Goal: Navigation & Orientation: Find specific page/section

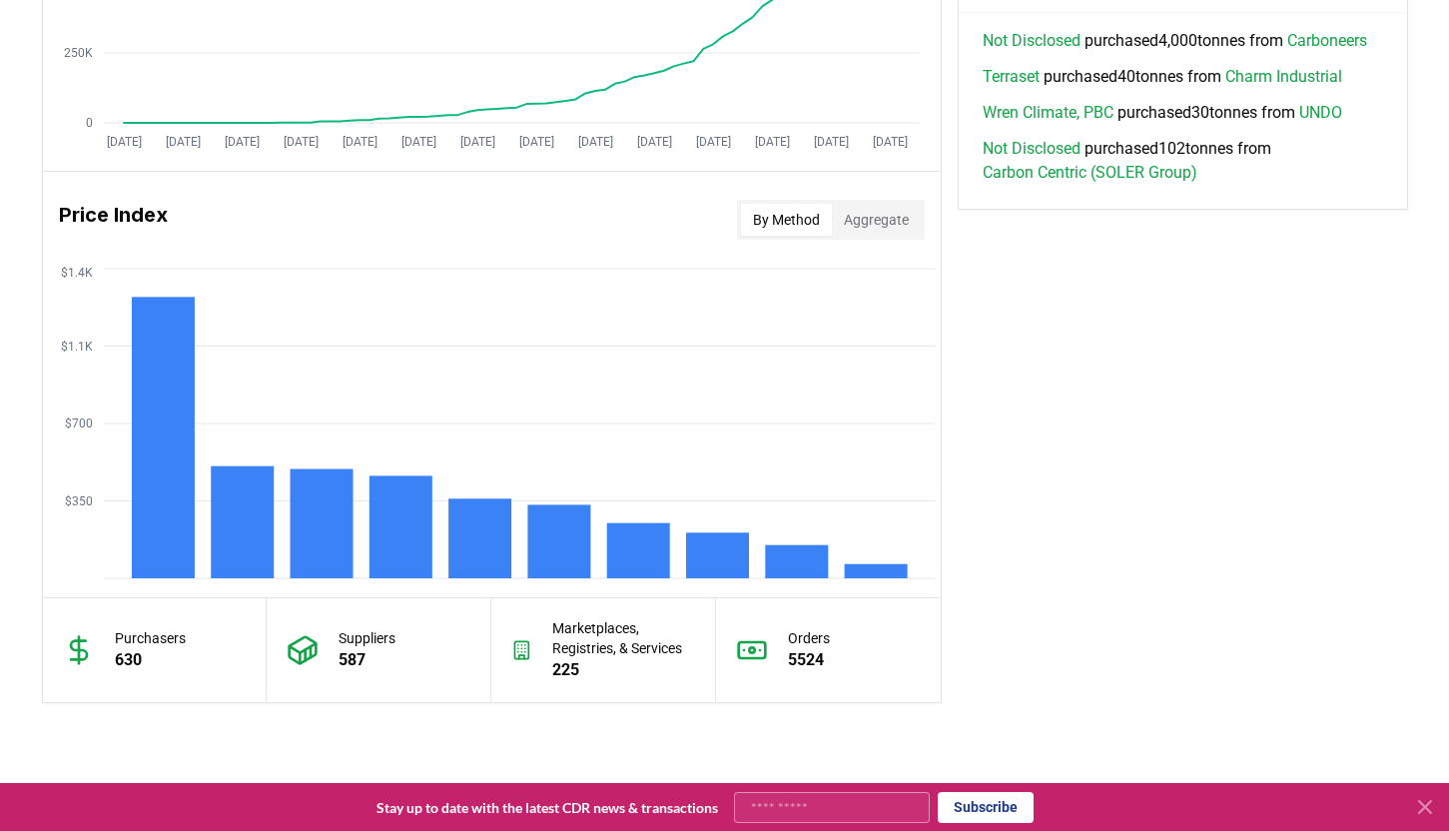
scroll to position [1736, 0]
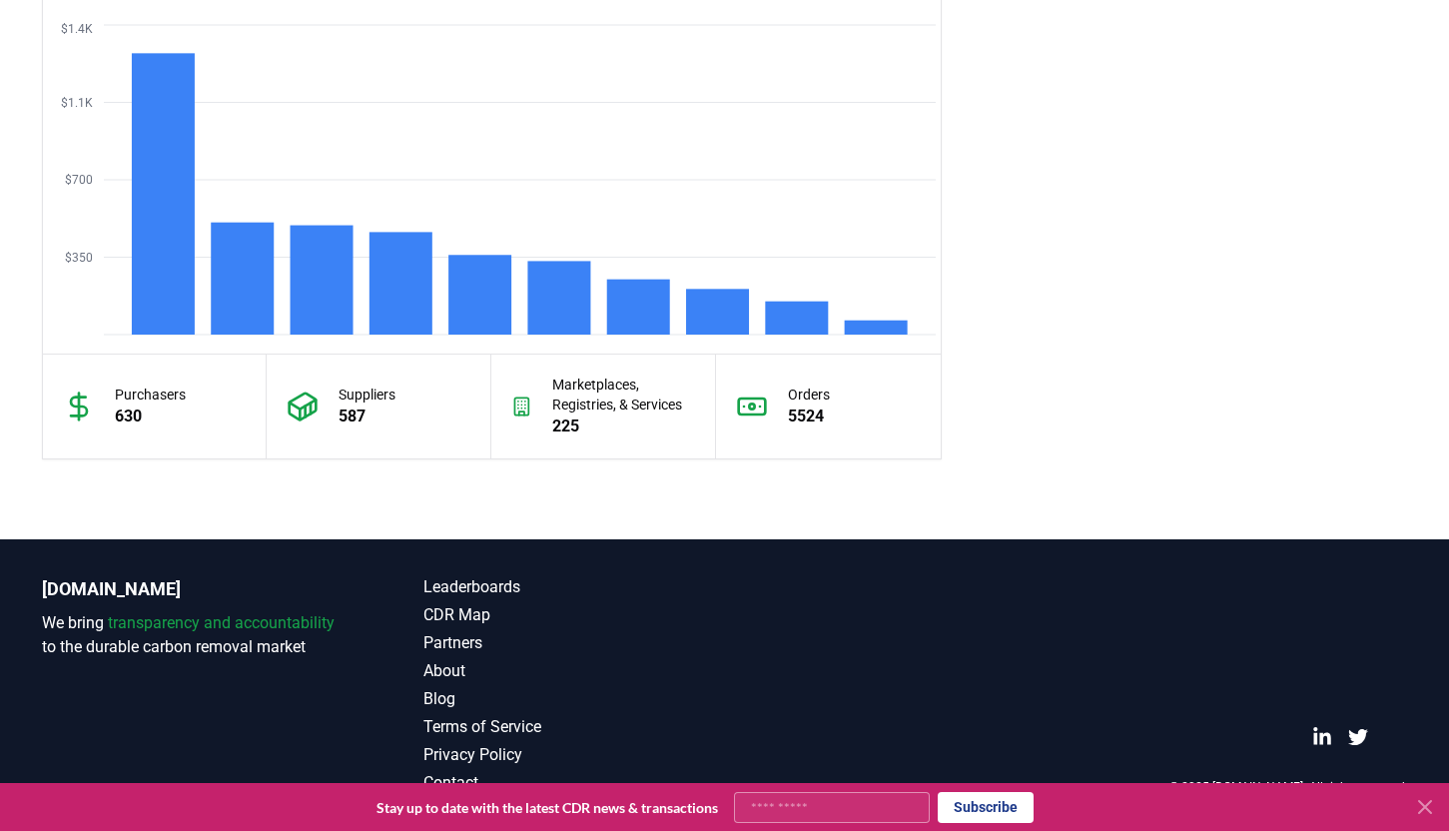
click at [1428, 805] on icon at bounding box center [1425, 807] width 12 height 12
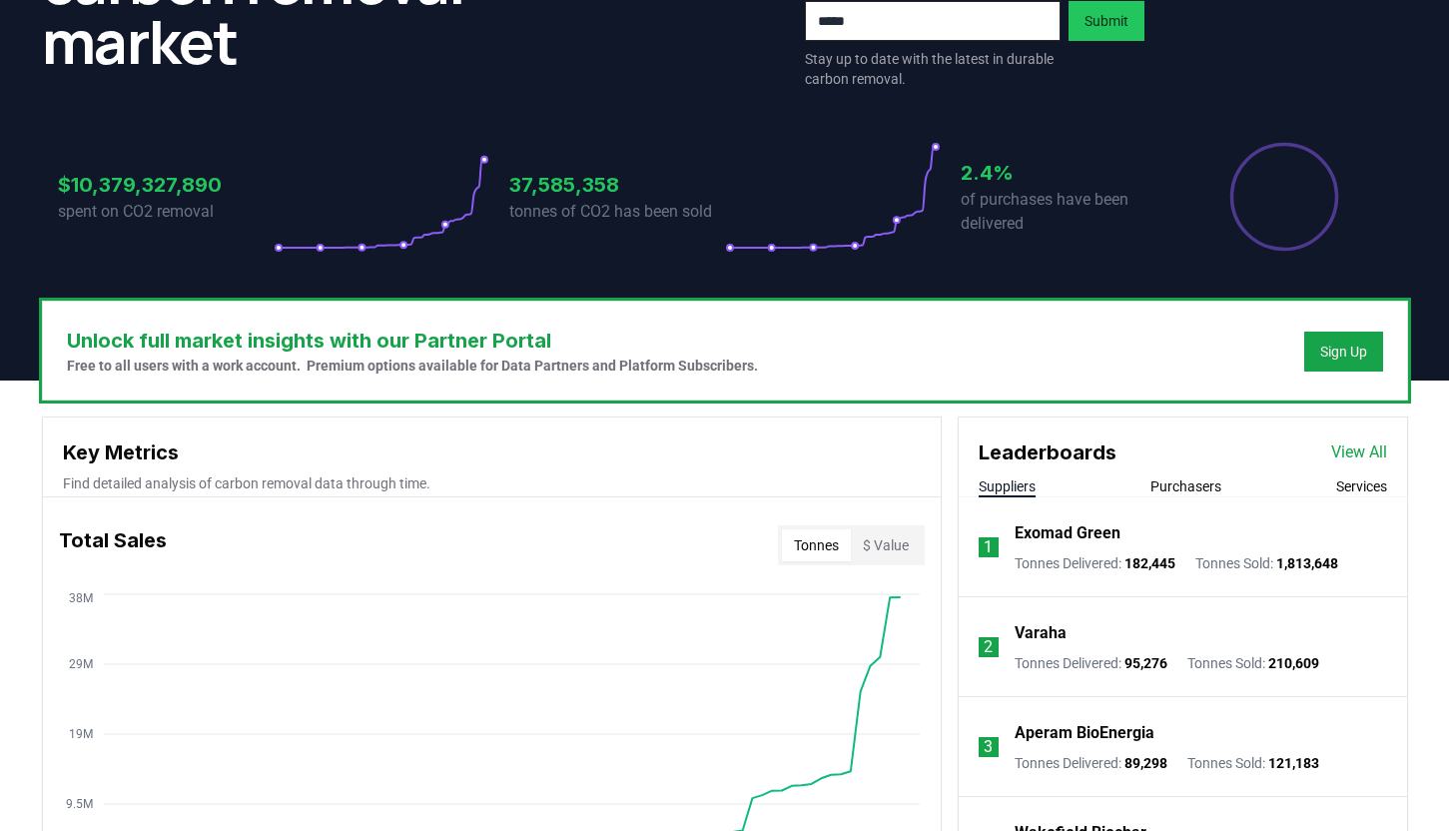
scroll to position [0, 0]
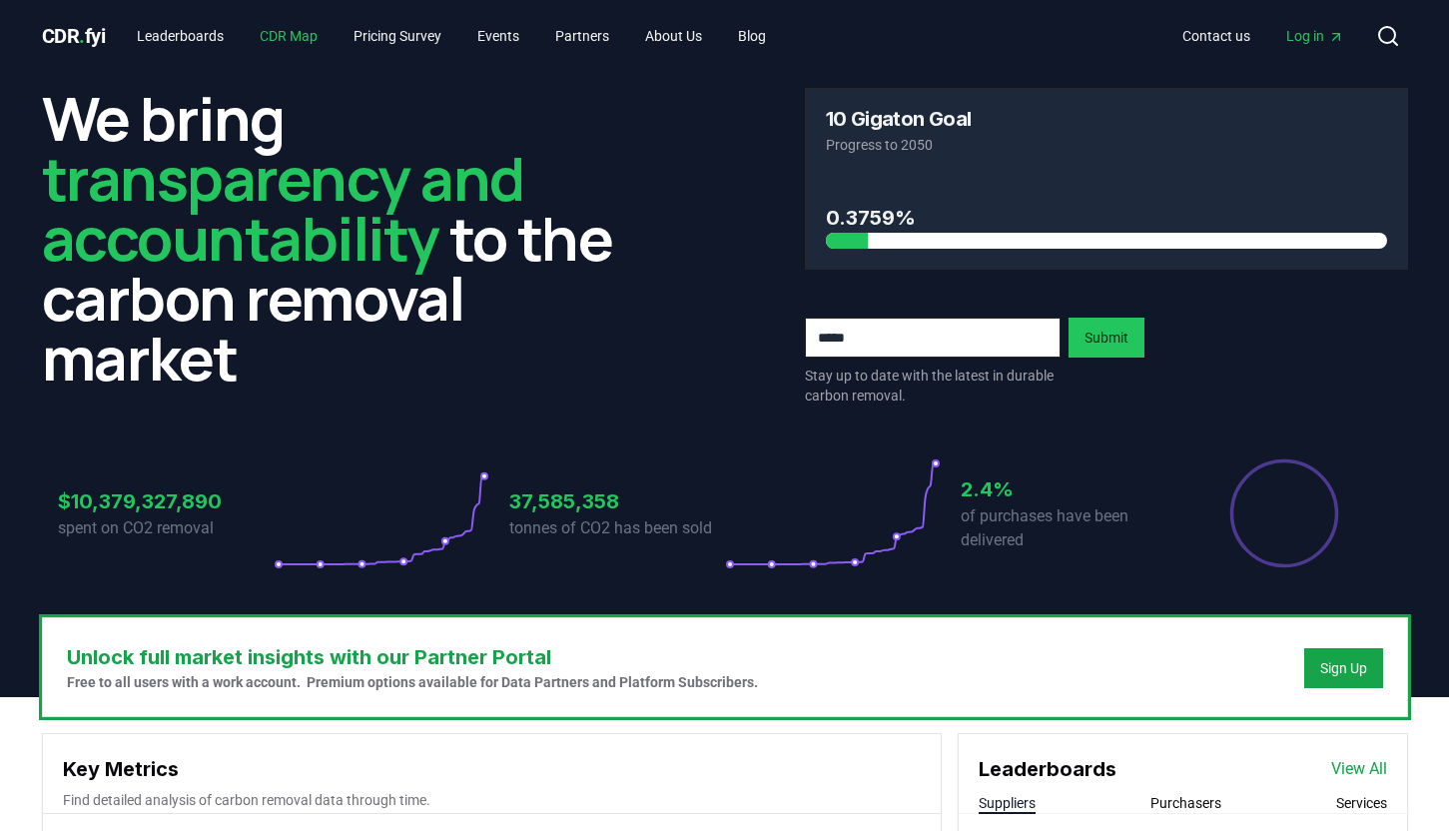
click at [274, 35] on link "CDR Map" at bounding box center [289, 36] width 90 height 36
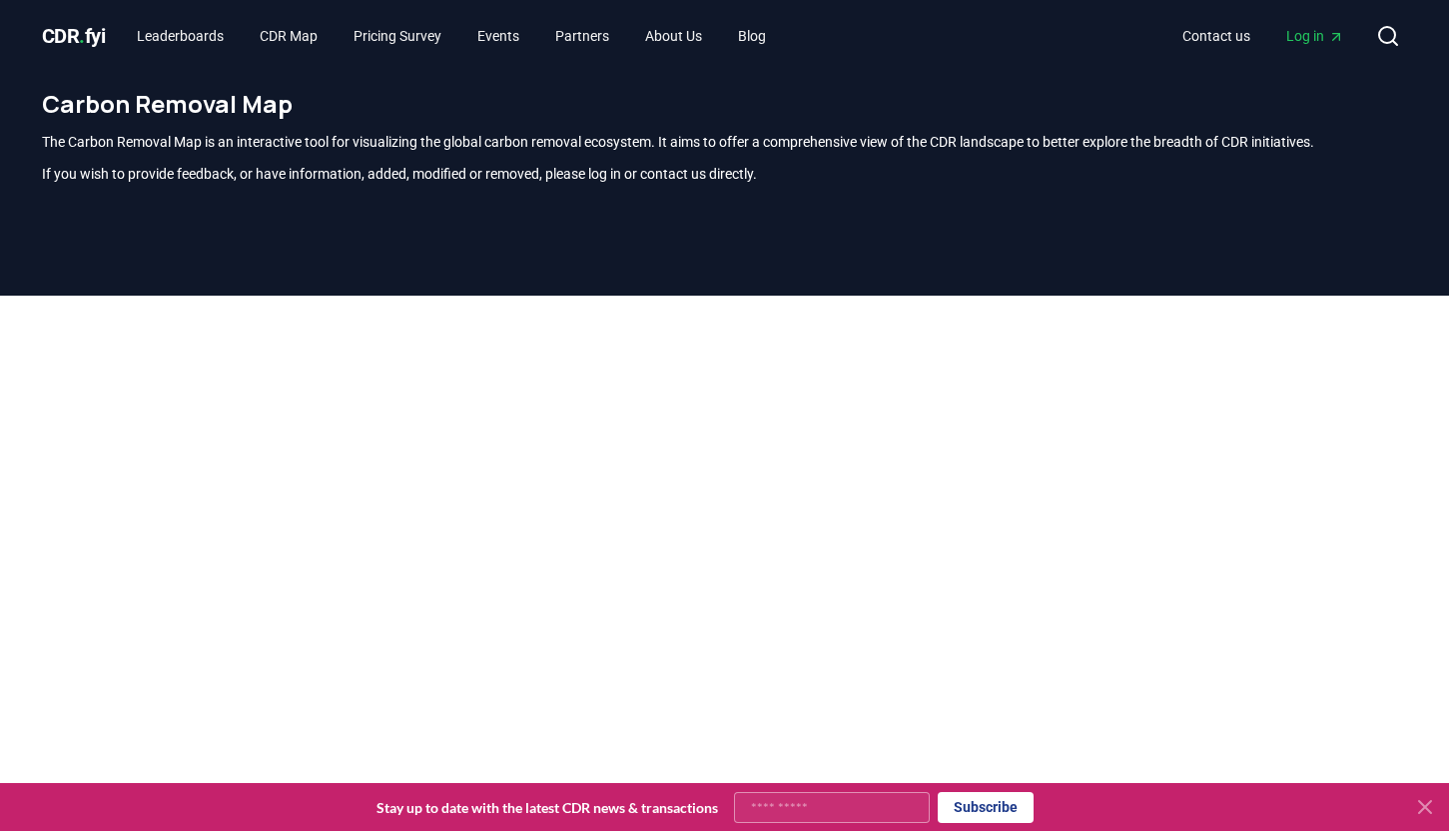
click at [1425, 812] on icon at bounding box center [1425, 807] width 24 height 24
